Goal: Transaction & Acquisition: Purchase product/service

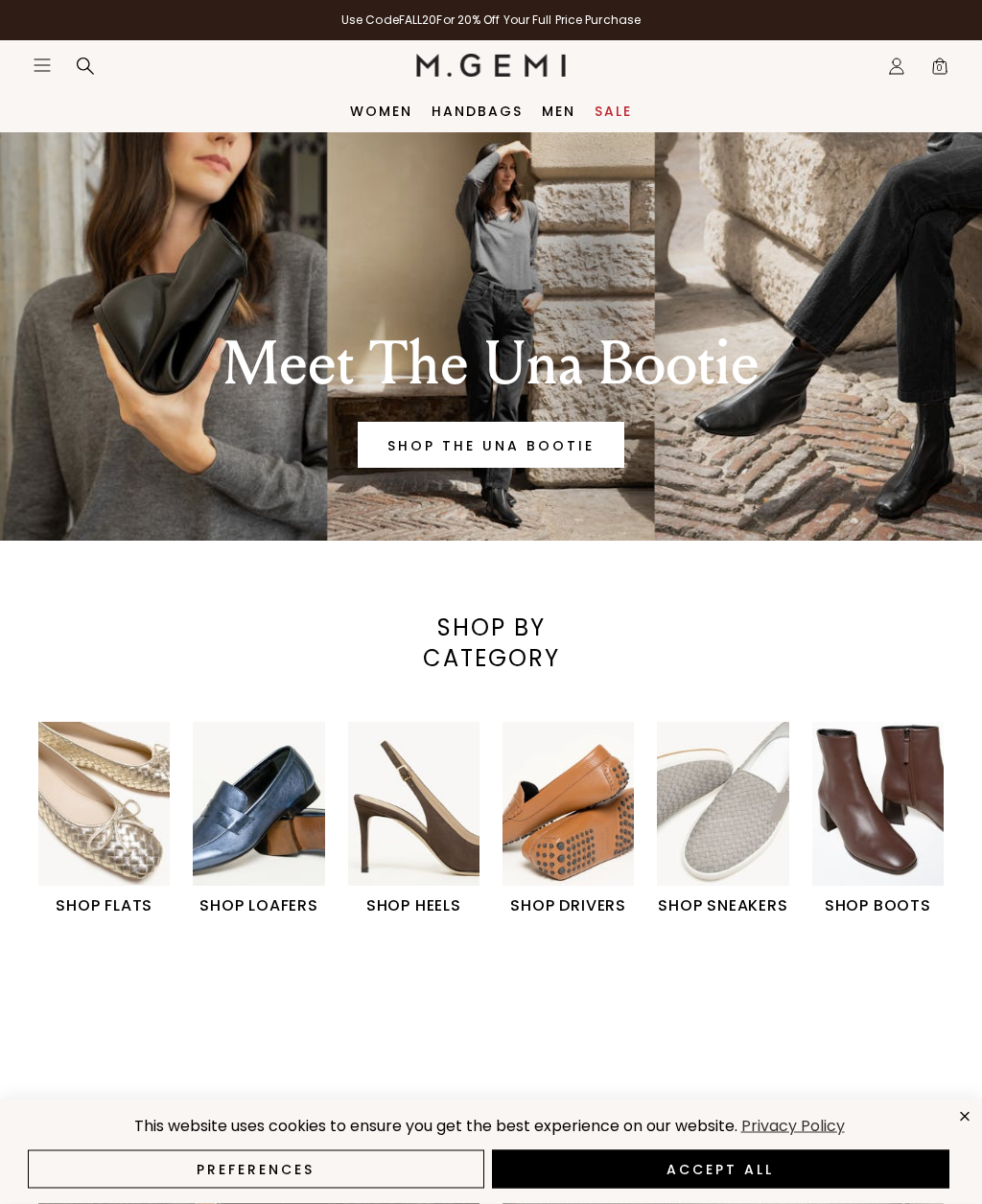
scroll to position [1, 0]
click at [611, 119] on link "Sale" at bounding box center [612, 111] width 37 height 15
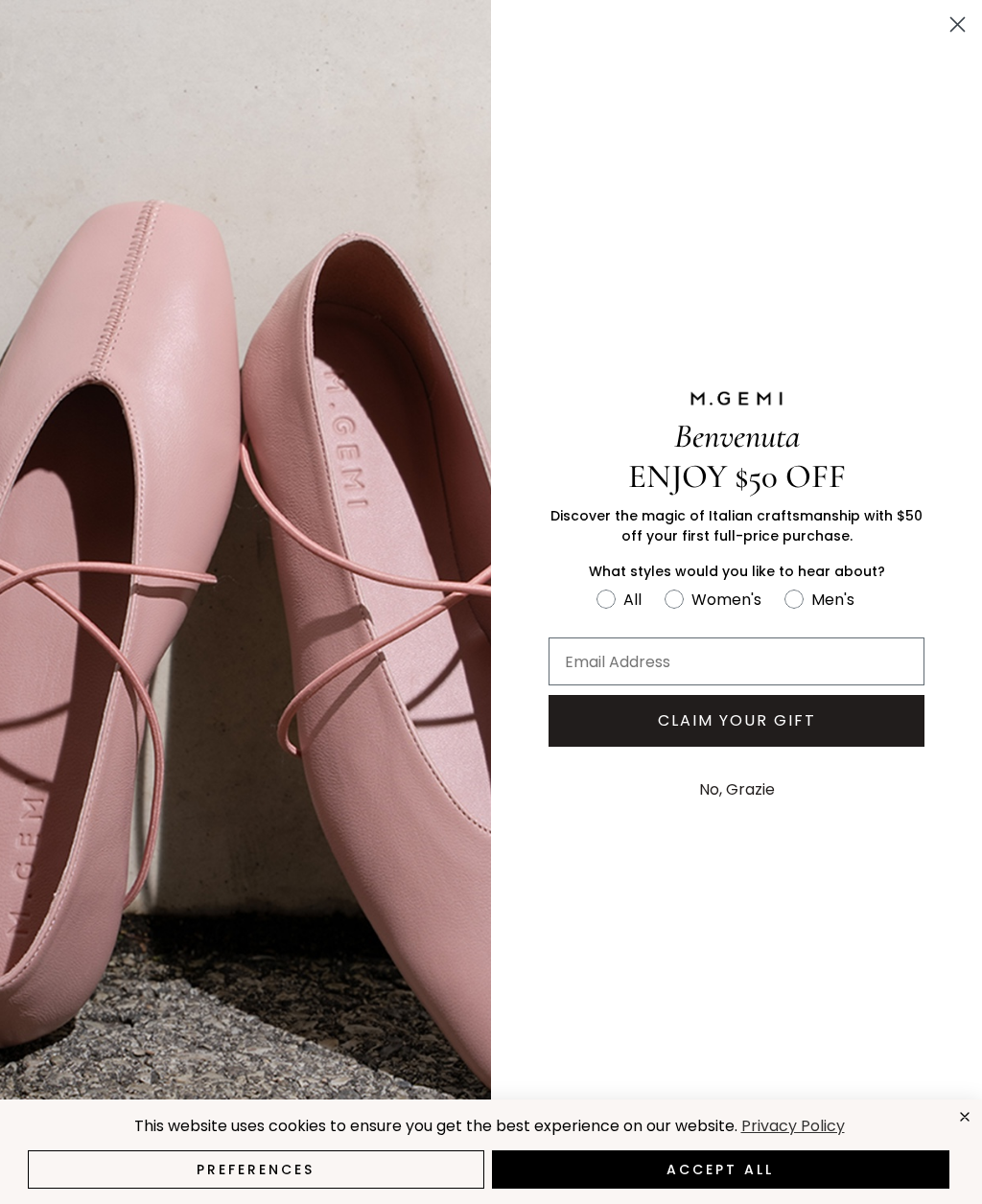
click at [970, 17] on circle "Close dialog" at bounding box center [957, 24] width 32 height 32
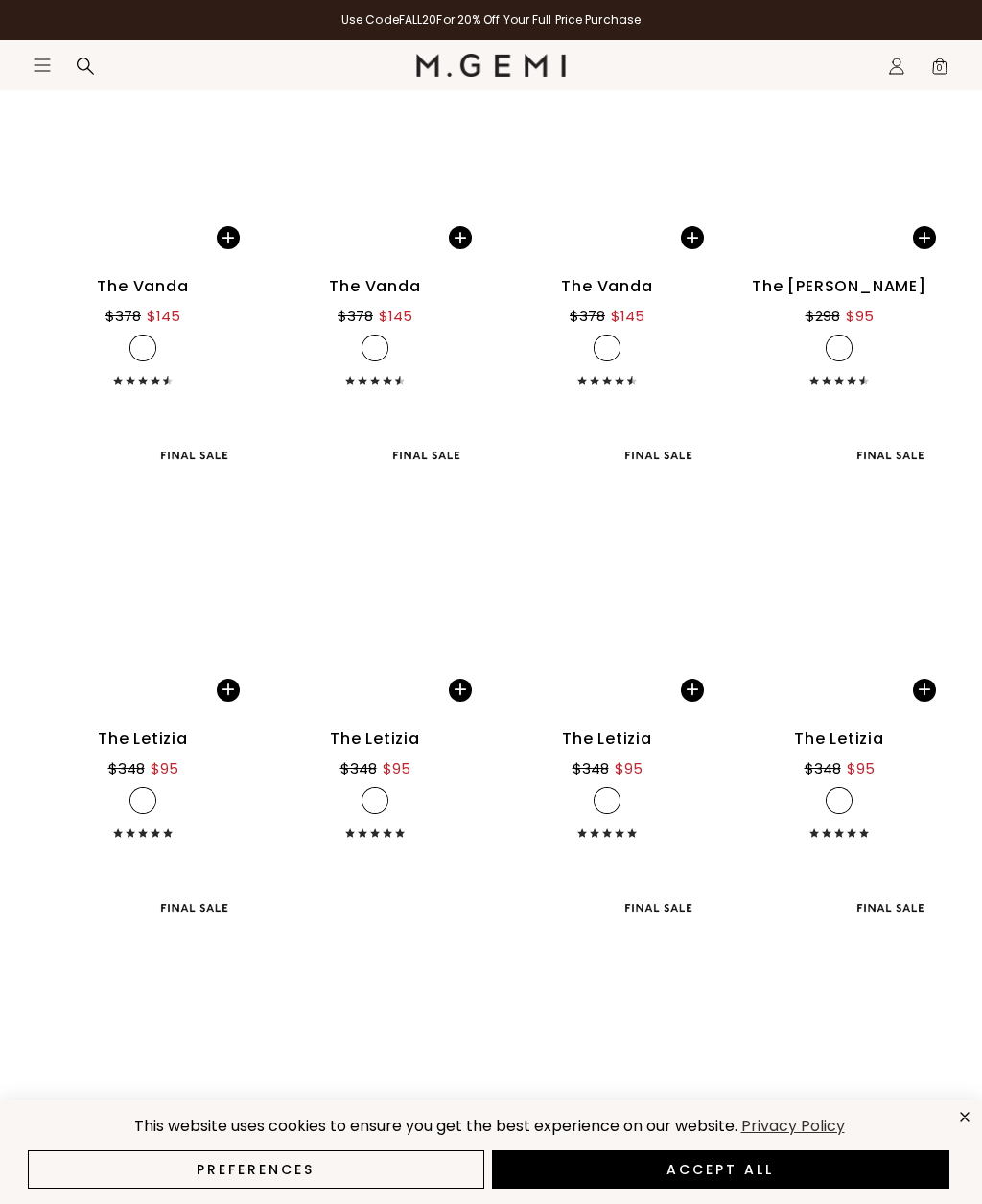
scroll to position [5204, 0]
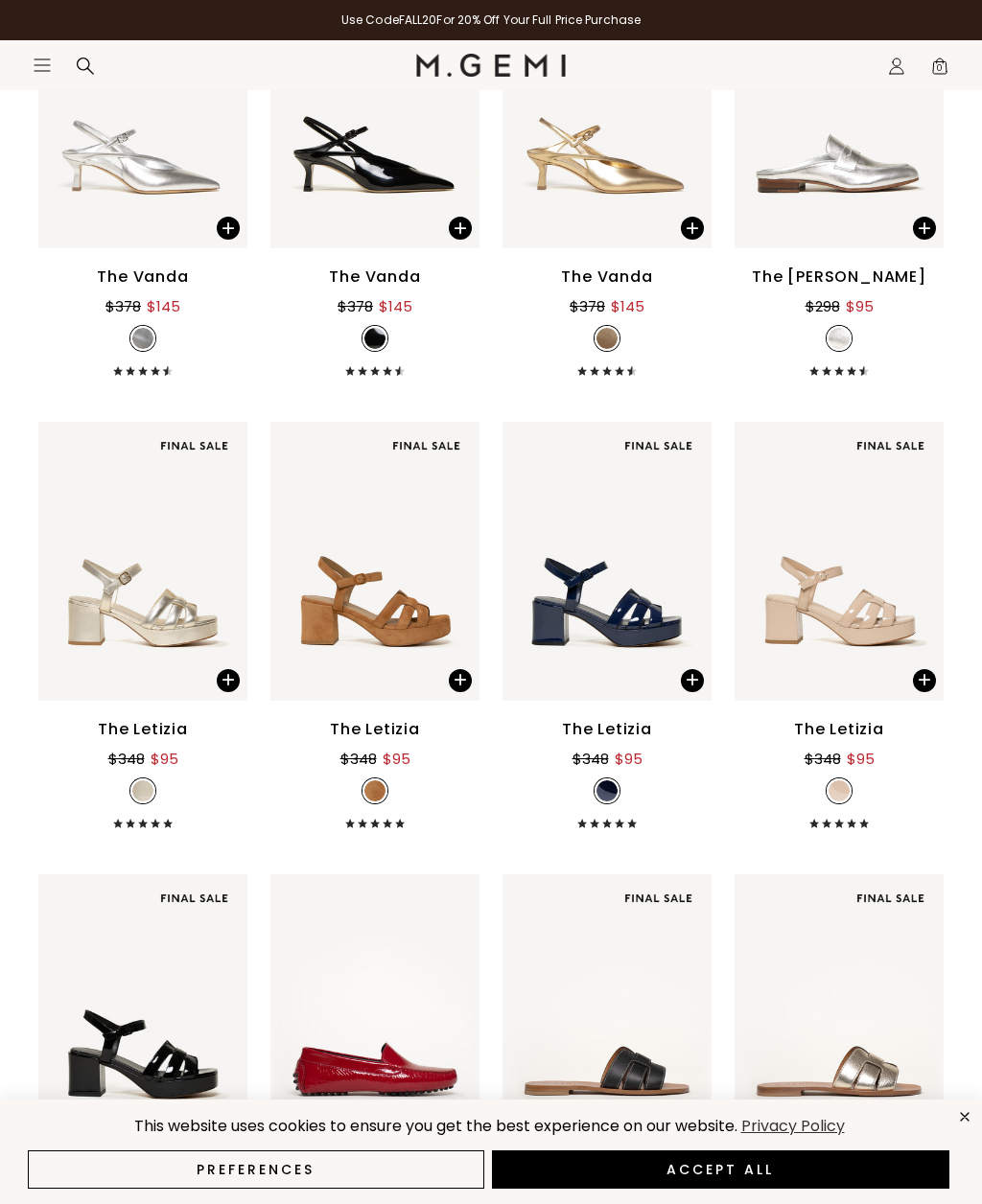
click at [615, 736] on div "The Letizia" at bounding box center [607, 730] width 90 height 23
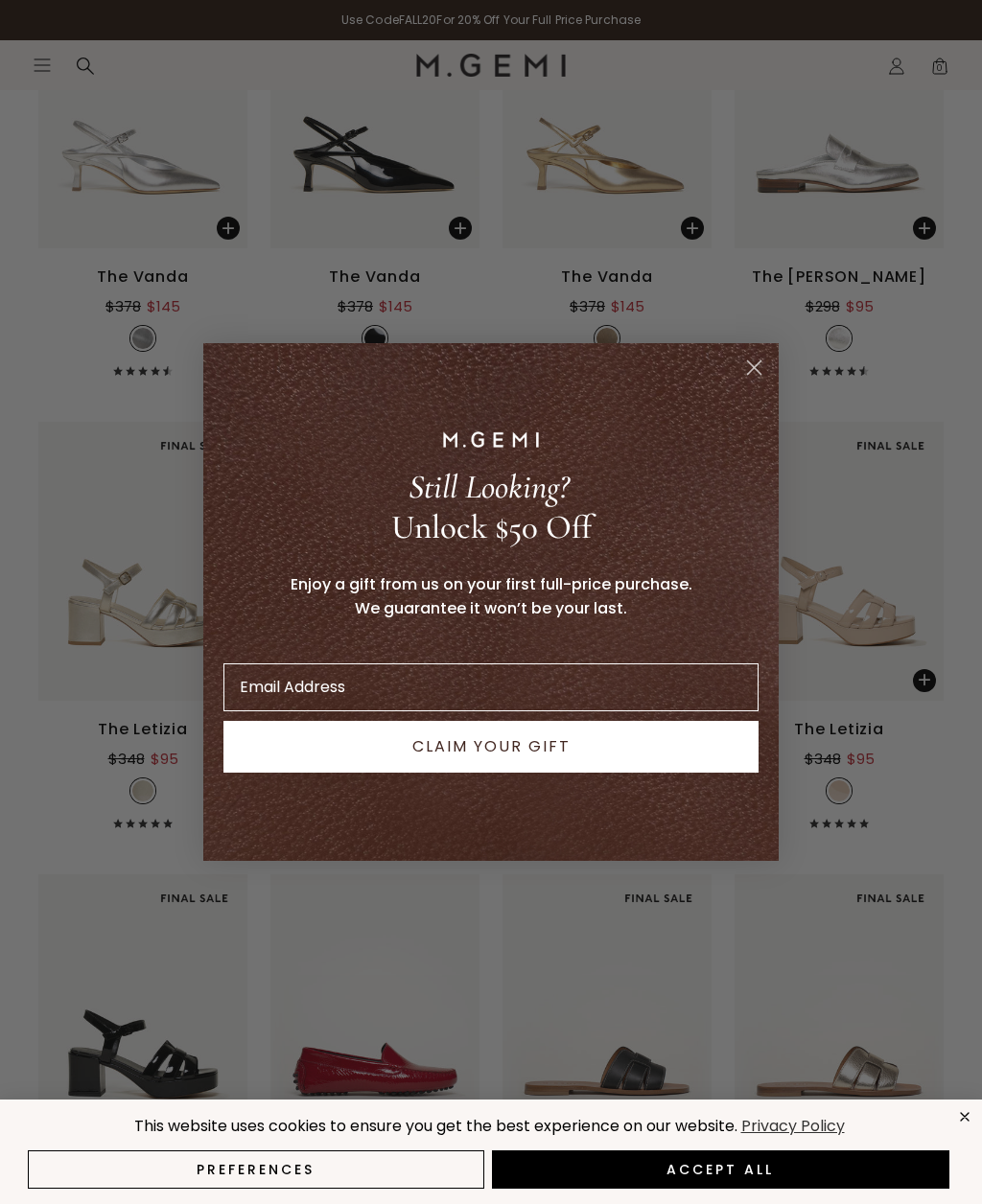
click at [725, 384] on form "Still Looking? Unlock $50 Off Enjoy a gift from us on your first full-price pur…" at bounding box center [491, 602] width 575 height 518
click at [741, 383] on circle "Close dialog" at bounding box center [754, 368] width 32 height 32
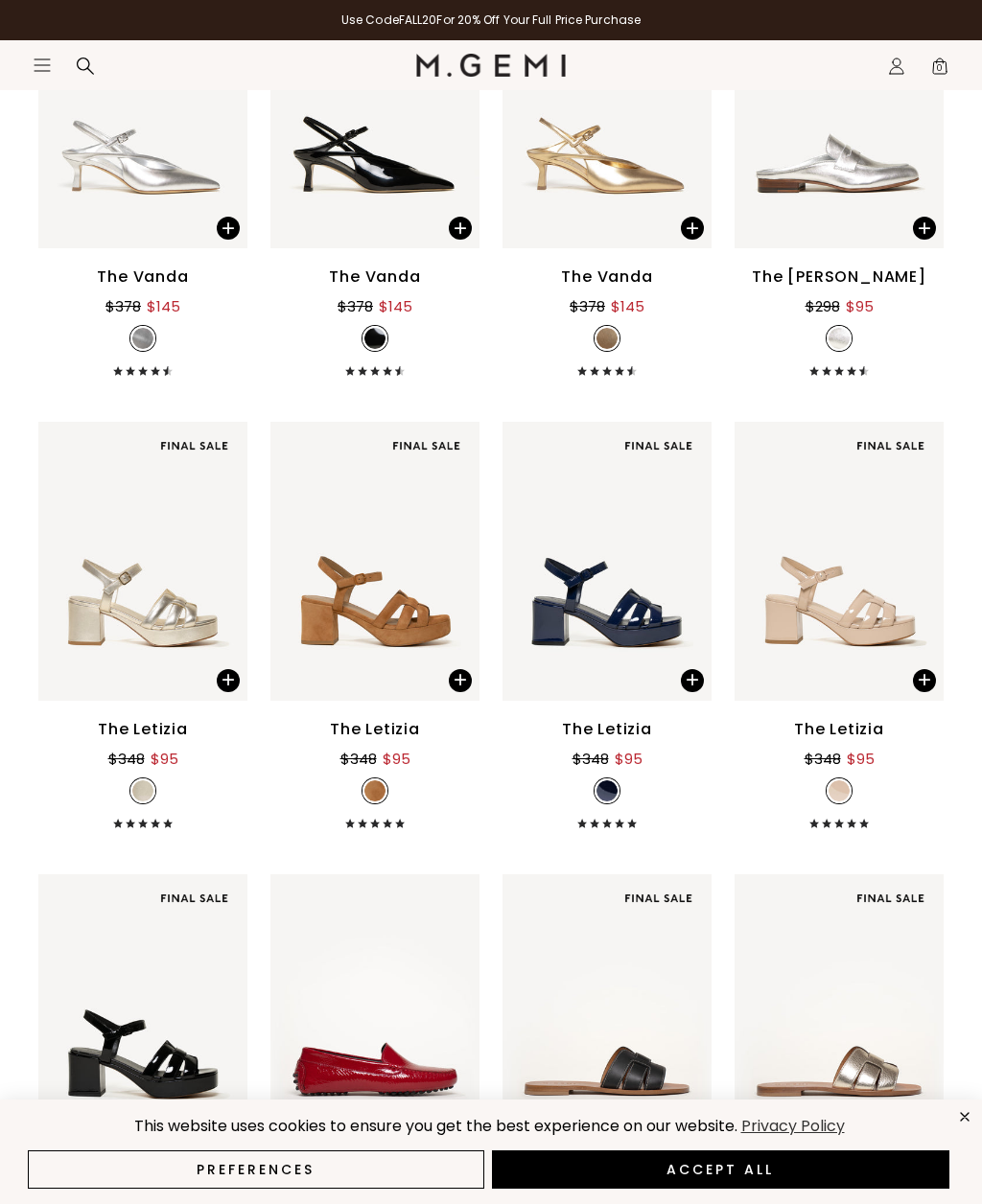
click at [604, 714] on div "The Letizia $348 $95 + 1" at bounding box center [607, 624] width 209 height 406
click at [623, 752] on div "$95" at bounding box center [628, 759] width 28 height 23
click at [614, 768] on div "$95" at bounding box center [628, 759] width 28 height 23
click at [618, 716] on div "The Letizia $348 $95 + 1" at bounding box center [607, 624] width 209 height 406
click at [611, 759] on div "$348 $95" at bounding box center [607, 759] width 70 height 24
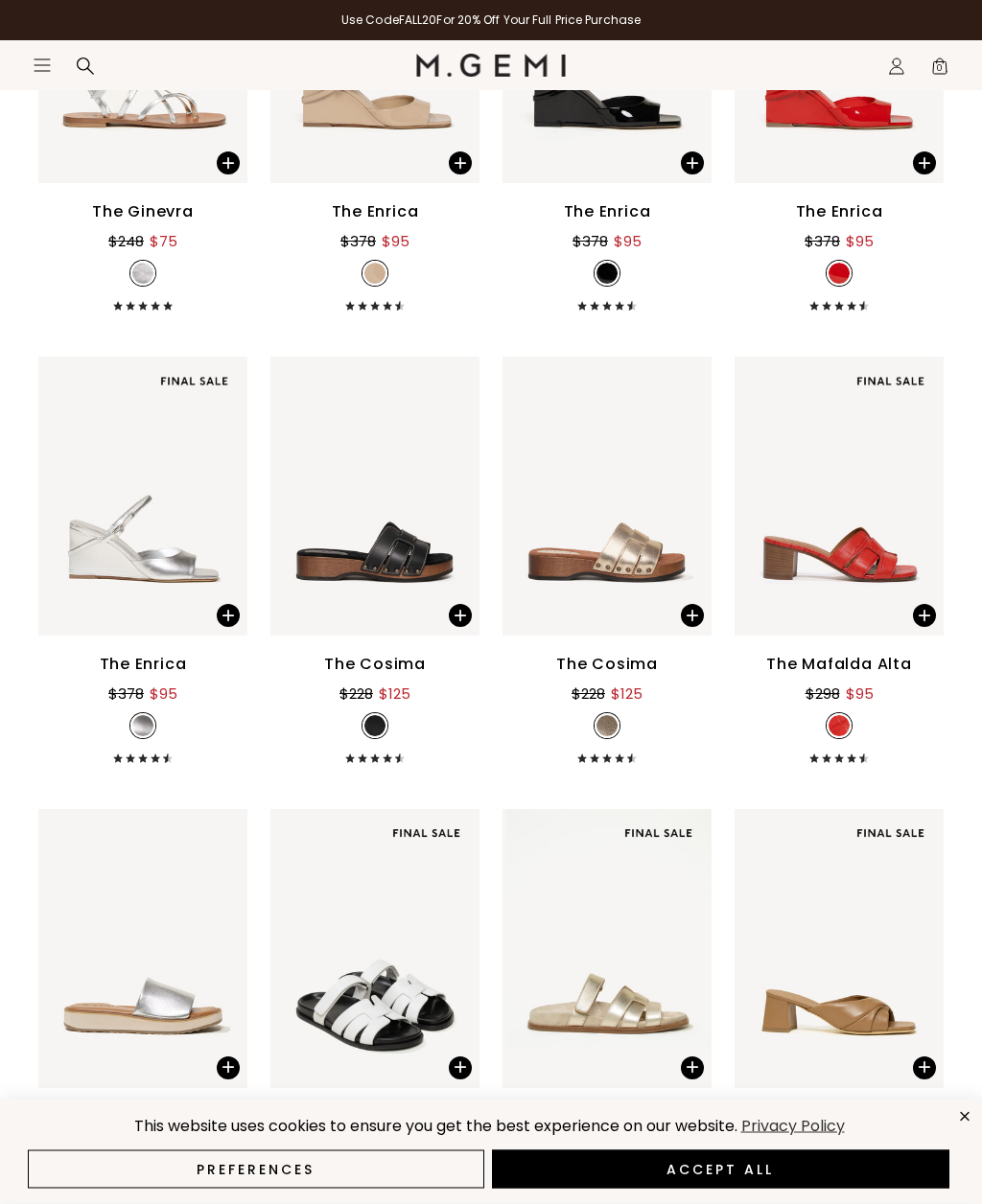
scroll to position [7546, 0]
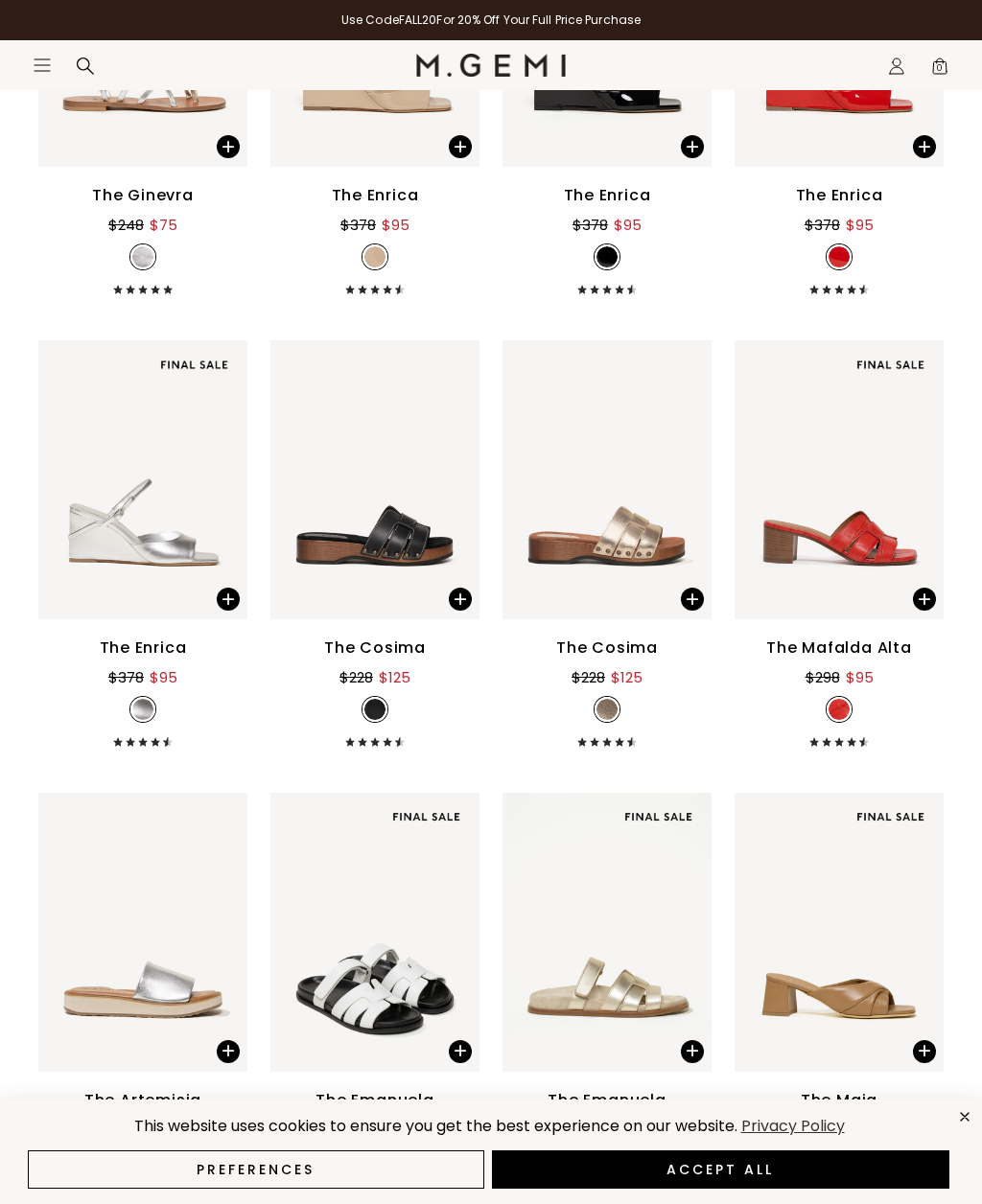
click at [869, 663] on div "$298 $95" at bounding box center [839, 674] width 68 height 30
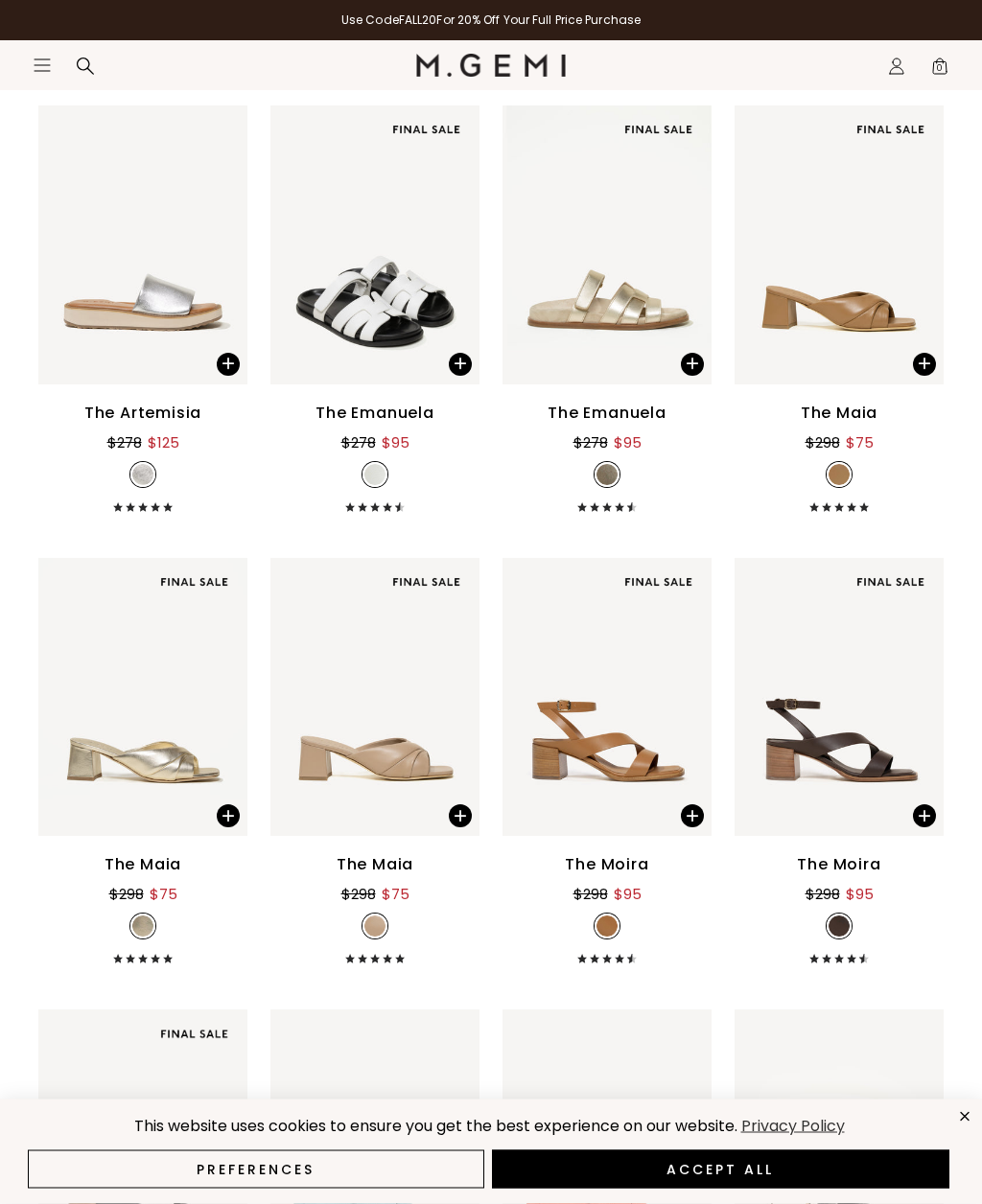
scroll to position [8234, 0]
click at [145, 881] on div "$298 $75" at bounding box center [143, 891] width 68 height 30
click at [964, 1124] on icon "close" at bounding box center [965, 1116] width 16 height 16
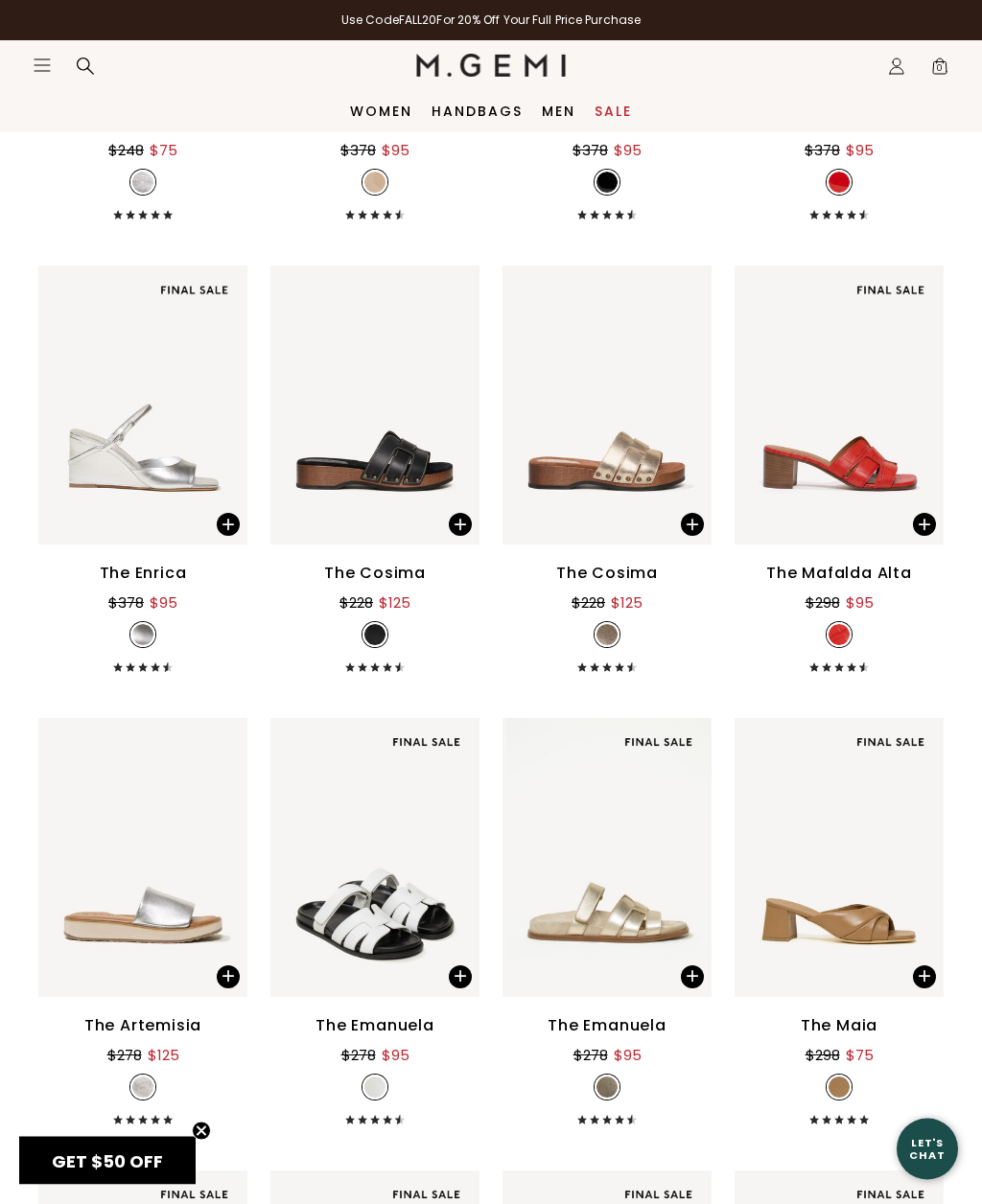
scroll to position [7598, 0]
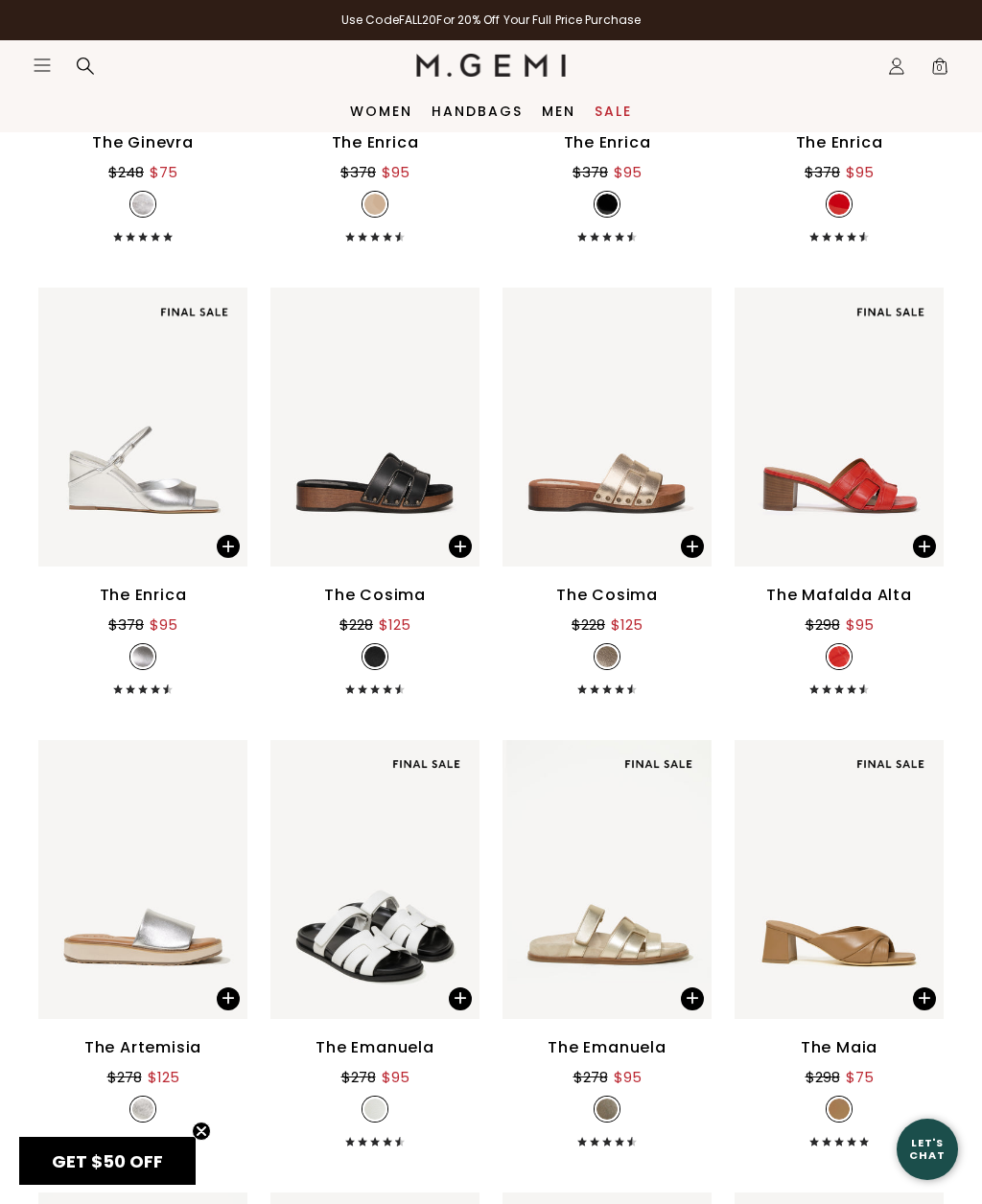
click at [880, 611] on div "The Mafalda Alta $298 $95" at bounding box center [839, 638] width 209 height 110
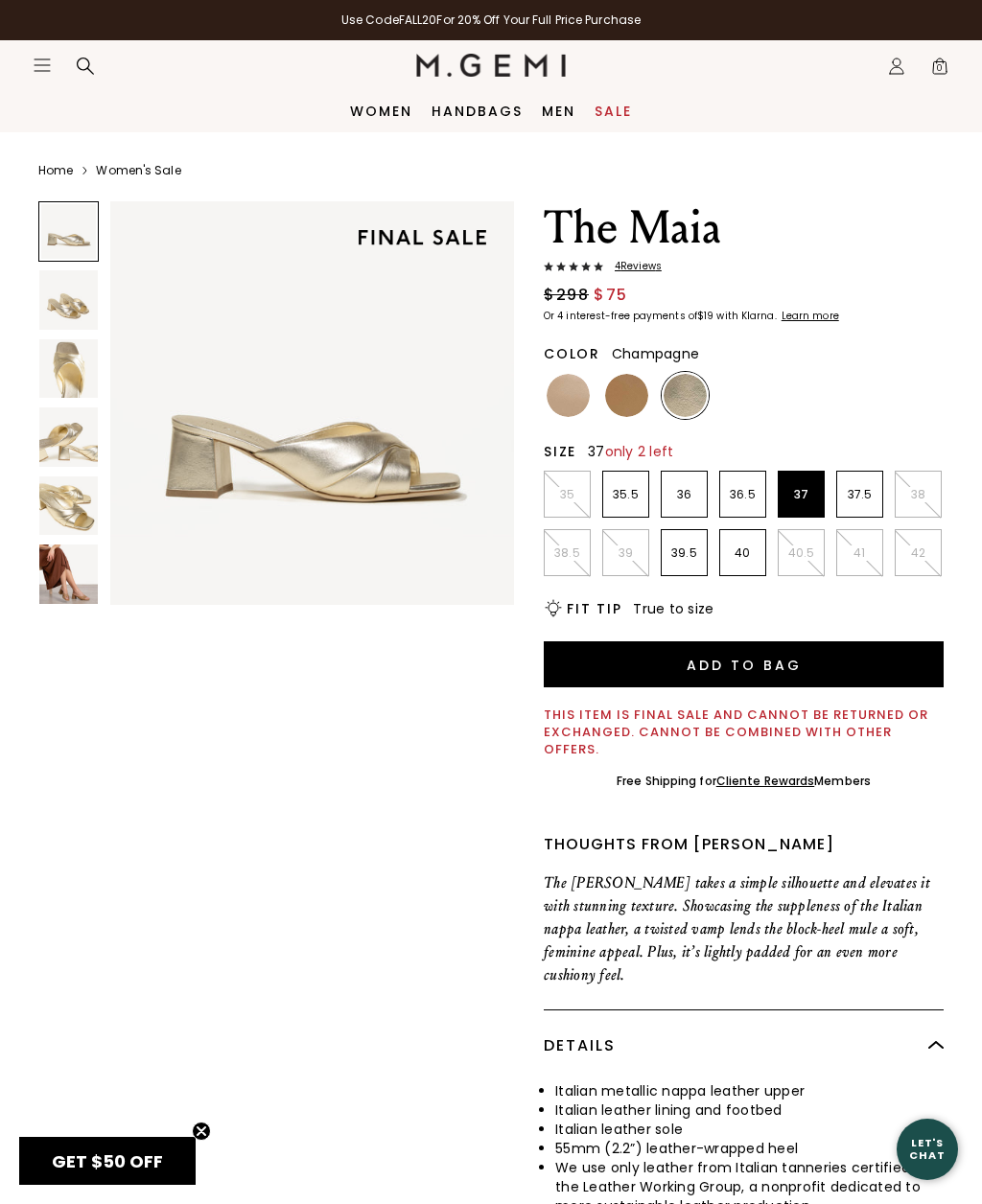
click at [794, 493] on p "37" at bounding box center [801, 494] width 45 height 15
click at [78, 586] on img at bounding box center [68, 573] width 59 height 59
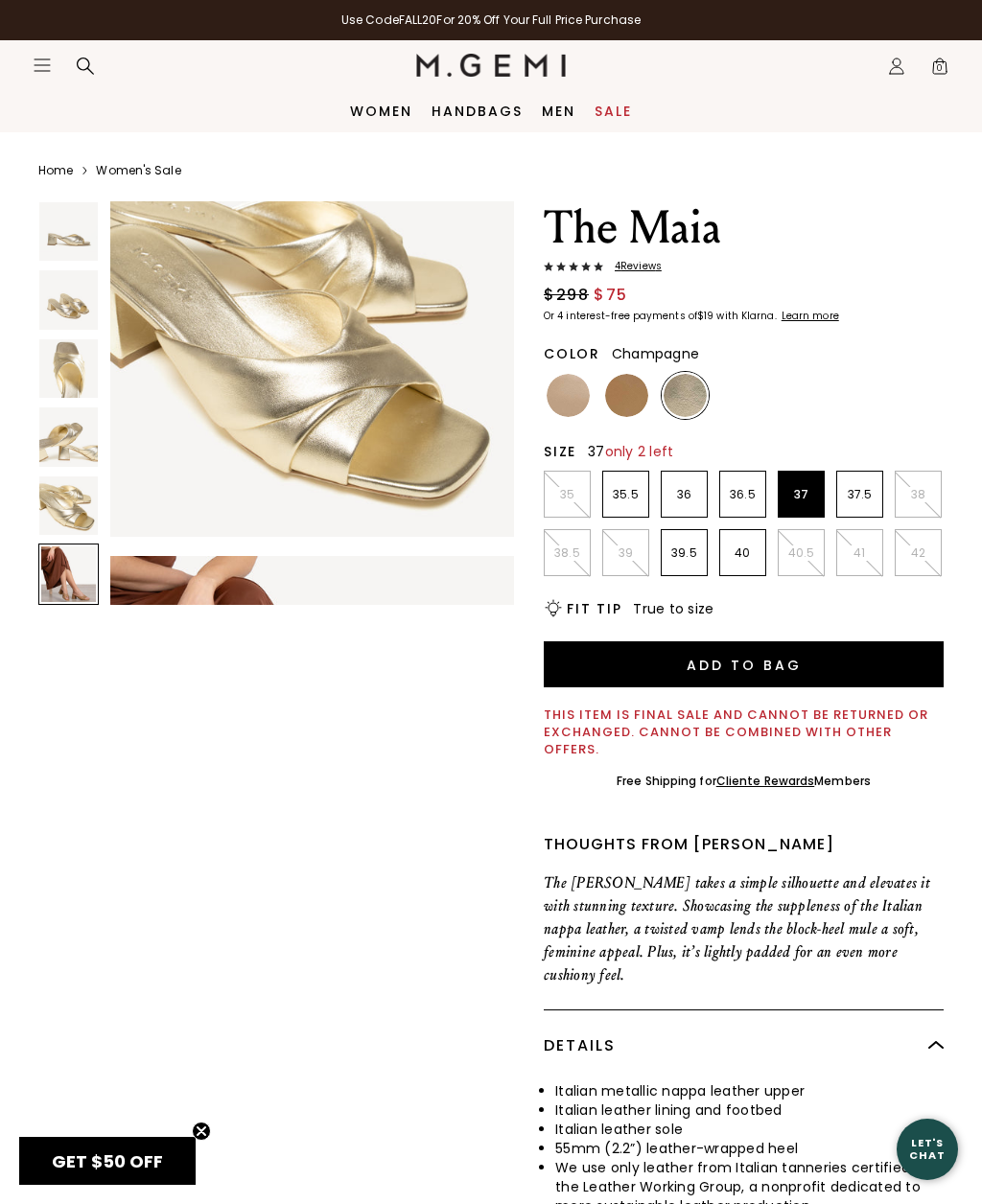
scroll to position [2112, 0]
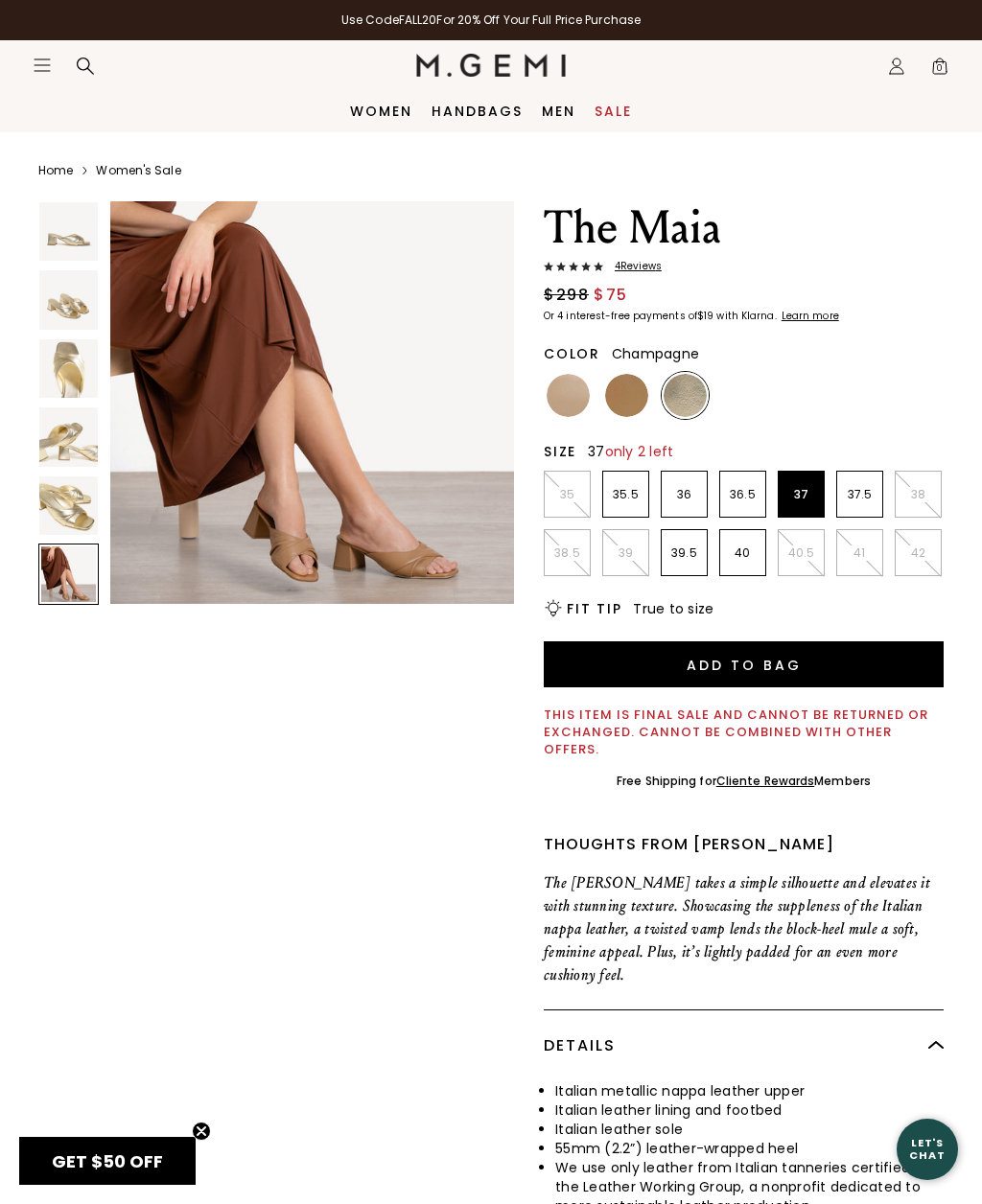
click at [691, 407] on img at bounding box center [684, 395] width 43 height 43
click at [690, 409] on img at bounding box center [684, 395] width 43 height 43
click at [555, 408] on img at bounding box center [567, 395] width 43 height 43
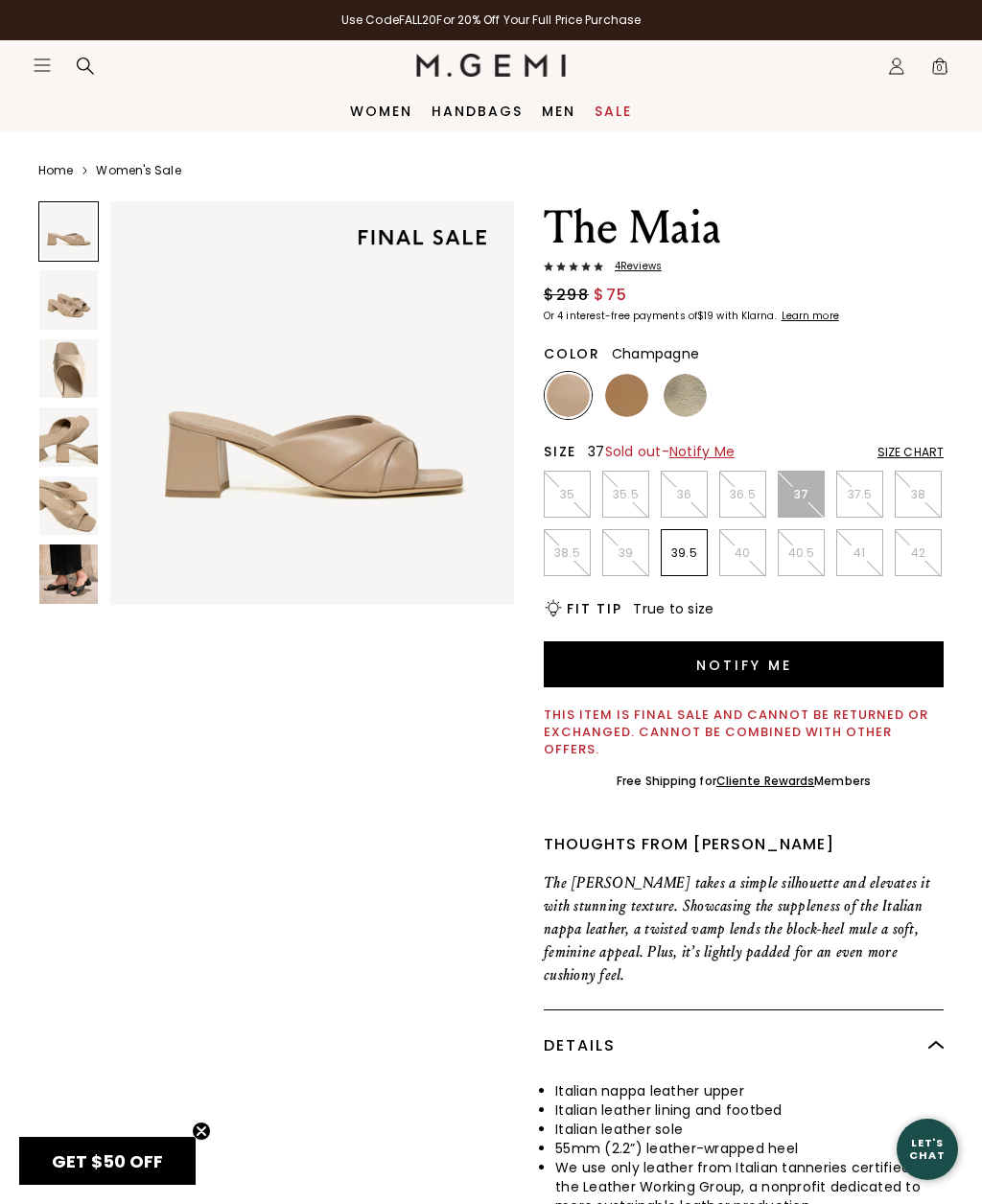
click at [683, 411] on img at bounding box center [684, 395] width 43 height 43
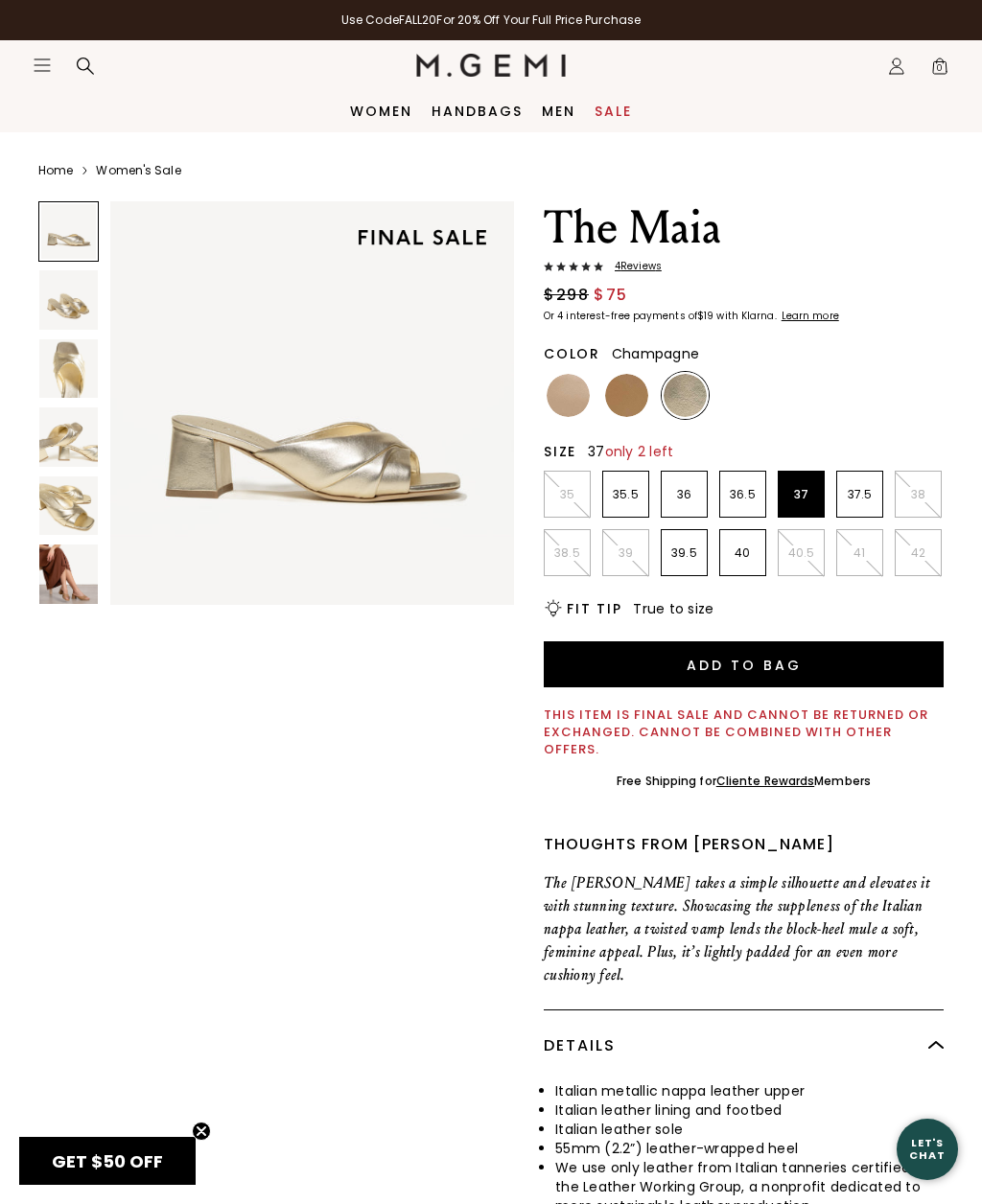
click at [617, 402] on img at bounding box center [626, 395] width 43 height 43
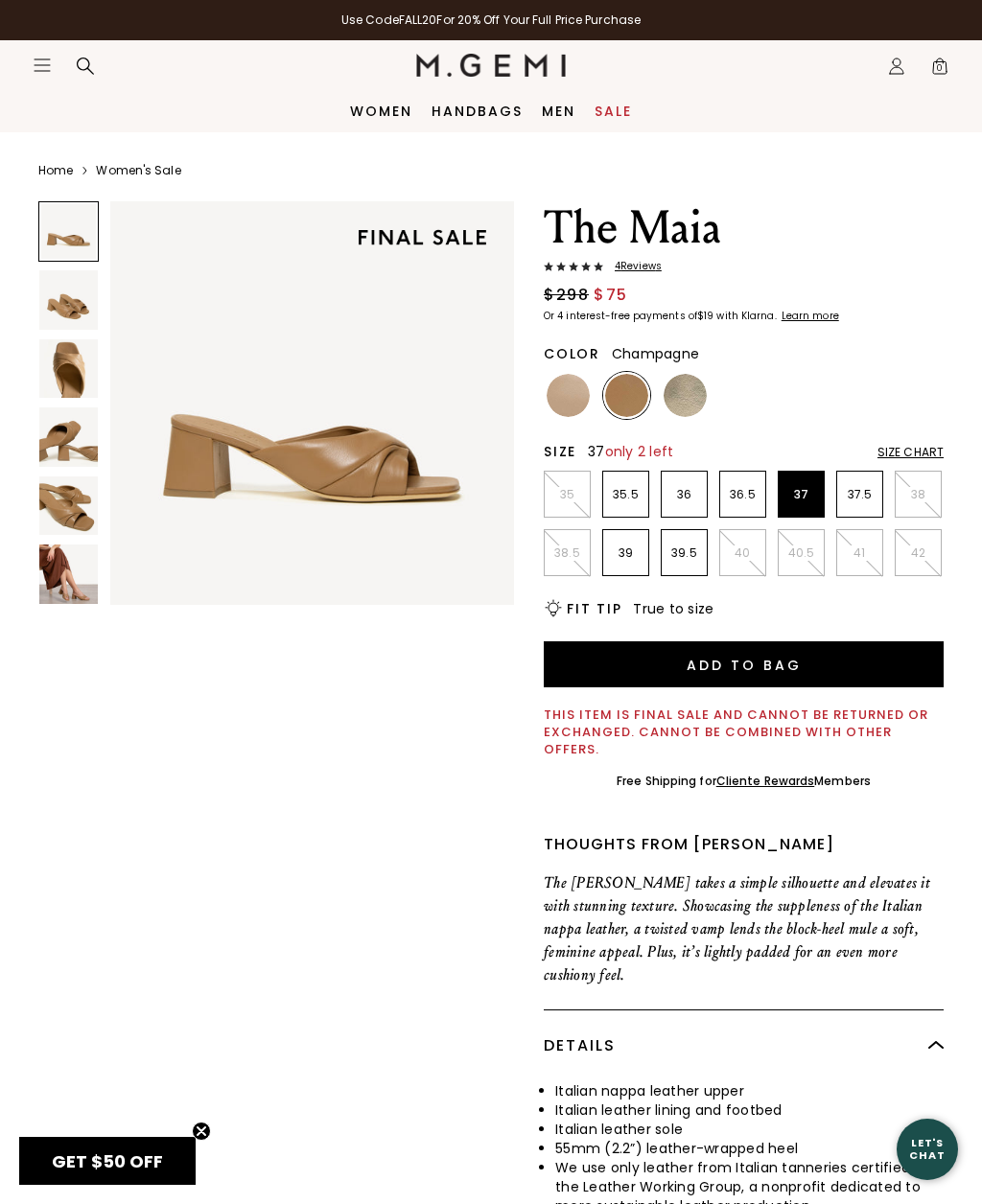
click at [688, 400] on img at bounding box center [684, 395] width 43 height 43
